Goal: Transaction & Acquisition: Purchase product/service

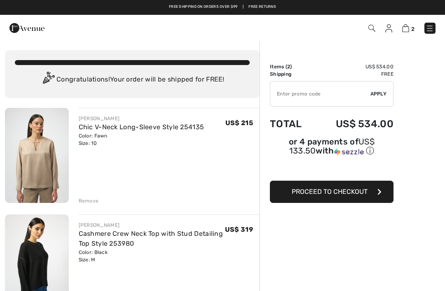
click at [93, 196] on div "Remove" at bounding box center [169, 200] width 181 height 9
click at [91, 202] on div "Remove" at bounding box center [89, 200] width 20 height 7
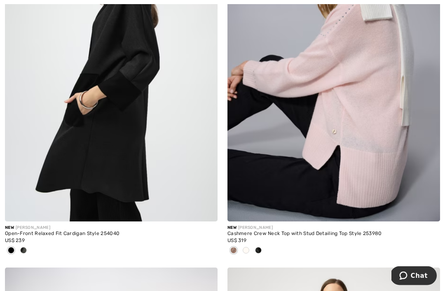
scroll to position [2454, 0]
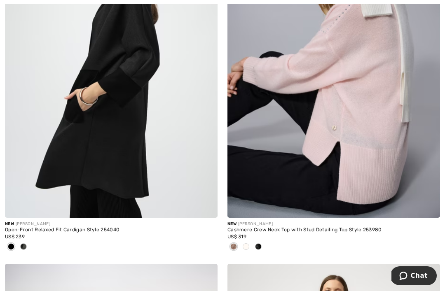
click at [368, 105] on img at bounding box center [333, 58] width 213 height 319
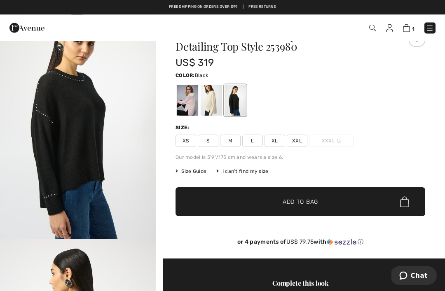
scroll to position [34, 0]
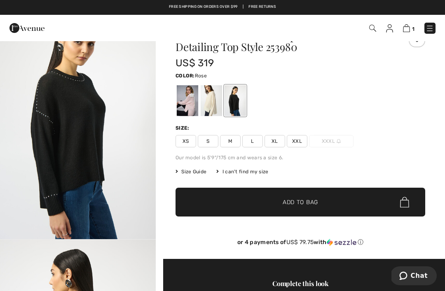
click at [188, 101] on div at bounding box center [187, 100] width 21 height 31
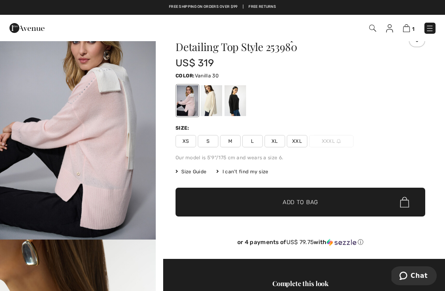
click at [213, 99] on div at bounding box center [211, 100] width 21 height 31
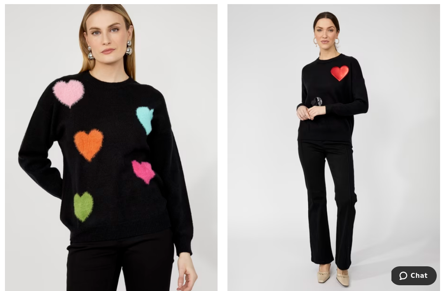
scroll to position [3797, 0]
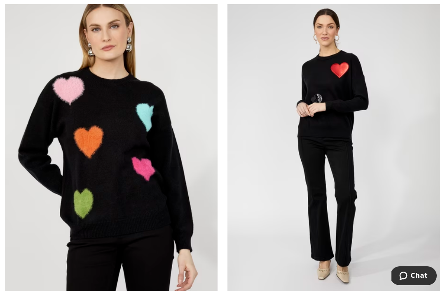
click at [150, 170] on img at bounding box center [111, 147] width 213 height 319
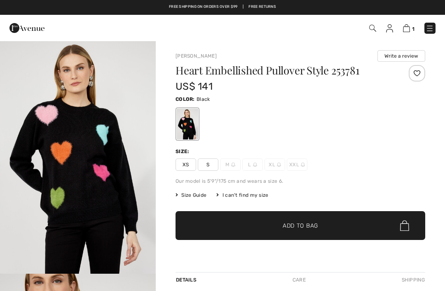
checkbox input "true"
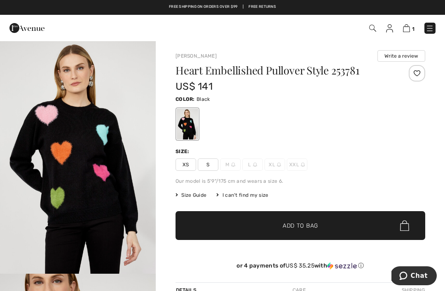
click at [234, 164] on img at bounding box center [233, 165] width 4 height 4
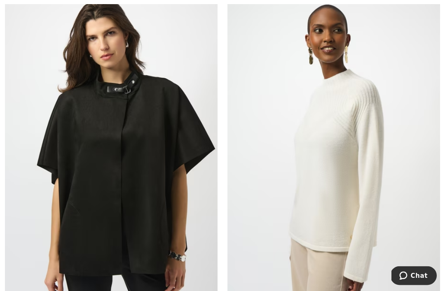
scroll to position [4148, 0]
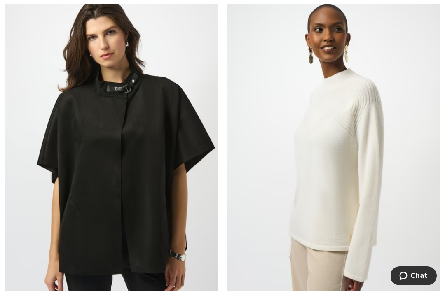
click at [370, 181] on img at bounding box center [333, 147] width 213 height 319
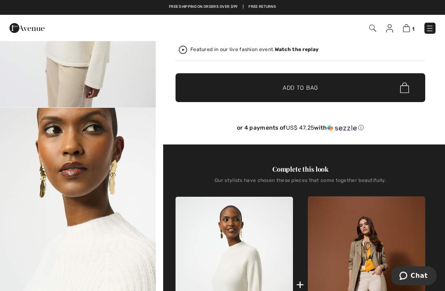
scroll to position [166, 0]
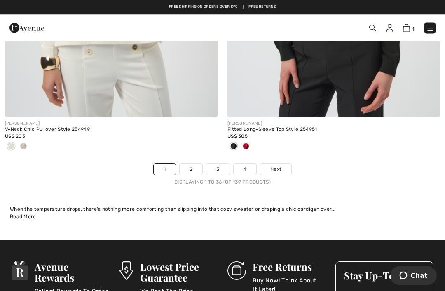
scroll to position [6592, 0]
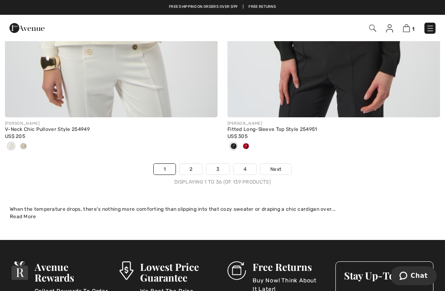
click at [191, 166] on link "2" at bounding box center [191, 169] width 23 height 11
